Goal: Obtain resource: Download file/media

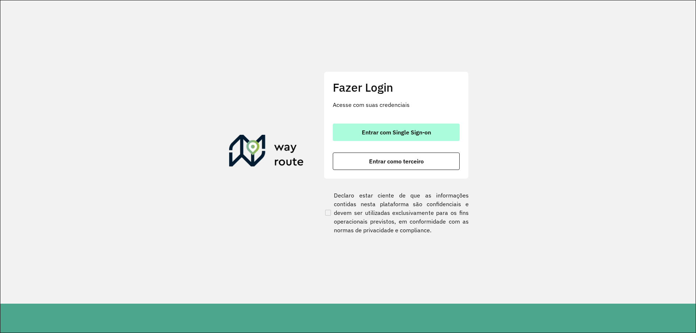
click at [381, 121] on div "Fazer Login Acesse com suas credenciais Entrar com Single Sign-on Entrar como t…" at bounding box center [396, 124] width 145 height 107
click at [392, 128] on button "Entrar com Single Sign-on" at bounding box center [396, 132] width 127 height 17
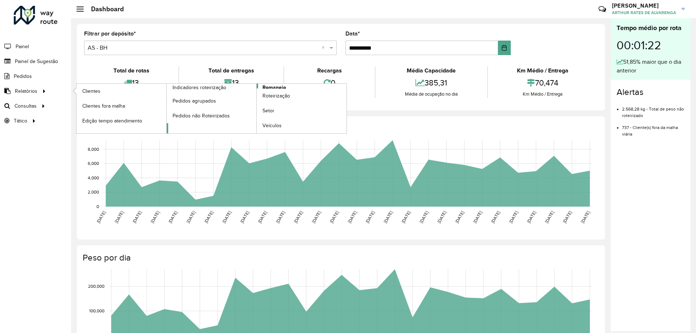
click at [283, 88] on span "Romaneio" at bounding box center [275, 88] width 24 height 8
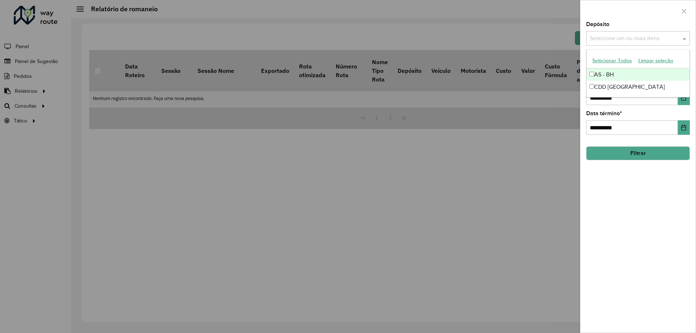
click at [629, 38] on input "text" at bounding box center [634, 38] width 93 height 9
click at [613, 94] on ng-dropdown-panel "Selecionar Todos Limpar seleção AS - BH CDD Belo Horizonte" at bounding box center [639, 73] width 104 height 48
click at [625, 89] on div "CDD Belo Horizonte" at bounding box center [638, 87] width 103 height 12
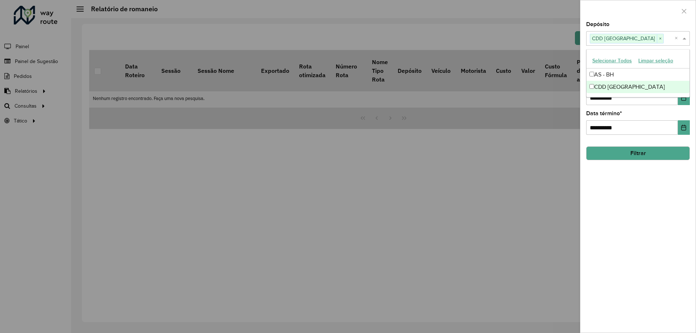
click at [672, 232] on div "**********" at bounding box center [638, 177] width 115 height 311
click at [640, 152] on button "Filtrar" at bounding box center [639, 154] width 104 height 14
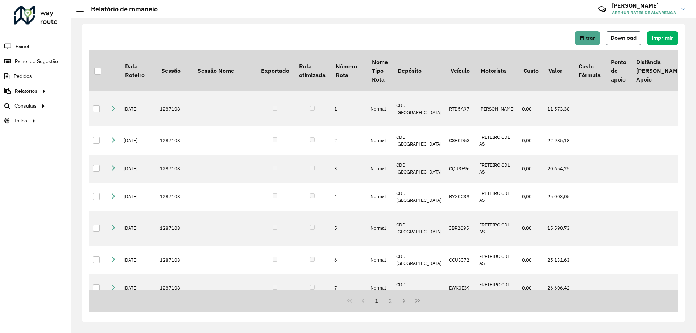
click at [628, 37] on span "Download" at bounding box center [624, 38] width 26 height 6
